Goal: Task Accomplishment & Management: Complete application form

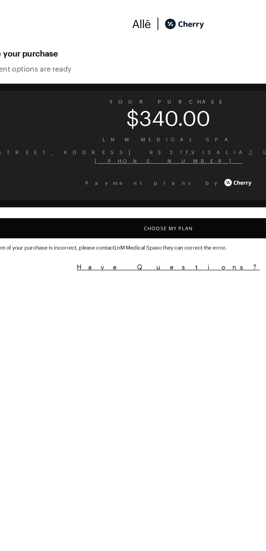
click at [133, 137] on button "Choose My Plan" at bounding box center [133, 138] width 253 height 12
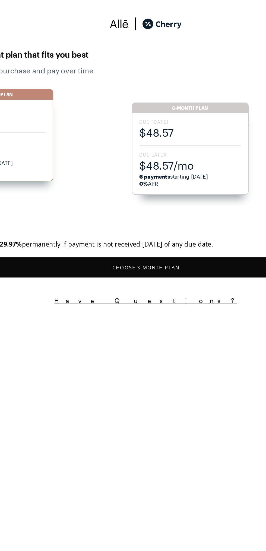
click at [173, 82] on span "$48.57" at bounding box center [159, 80] width 61 height 9
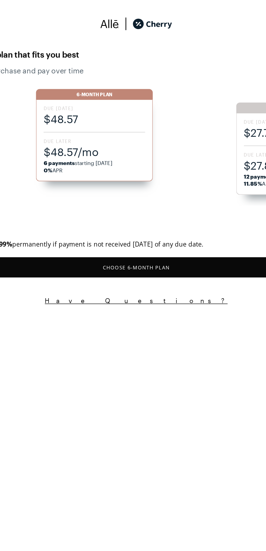
click at [155, 165] on button "Choose 6 -Month Plan" at bounding box center [133, 161] width 253 height 12
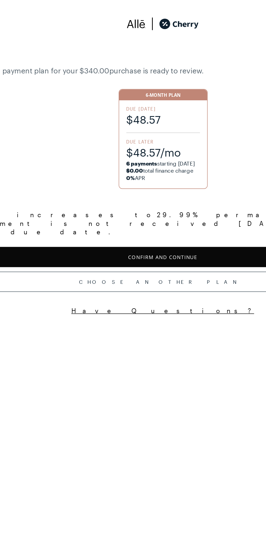
click at [147, 149] on button "Confirm and Continue" at bounding box center [133, 155] width 253 height 12
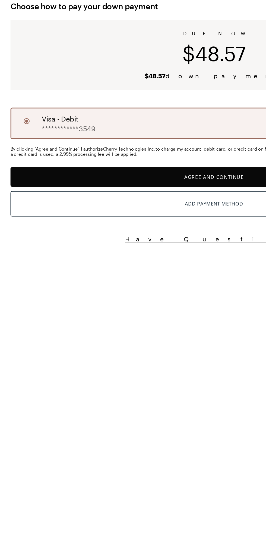
click at [136, 137] on button "Agree and Continue" at bounding box center [133, 136] width 253 height 12
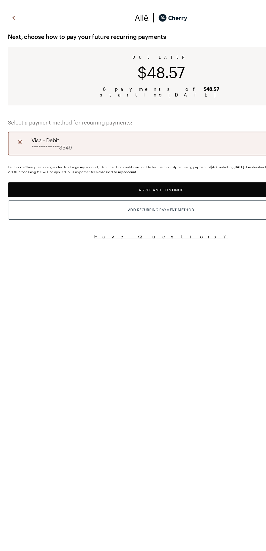
click at [136, 156] on button "Agree and Continue" at bounding box center [133, 157] width 253 height 12
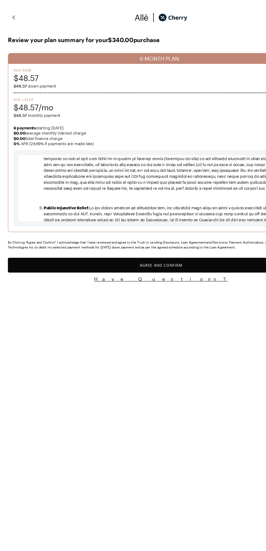
scroll to position [1717, 0]
click at [138, 225] on button "Agree and Confirm" at bounding box center [133, 219] width 253 height 12
